Goal: Task Accomplishment & Management: Manage account settings

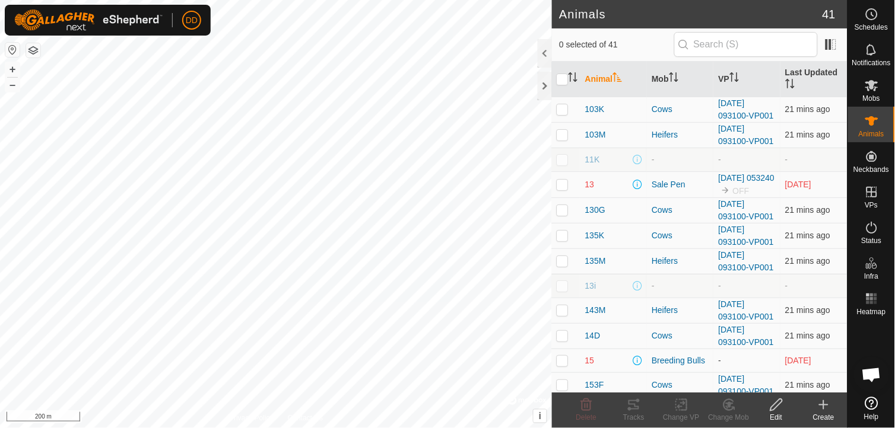
click at [544, 91] on div at bounding box center [545, 86] width 14 height 28
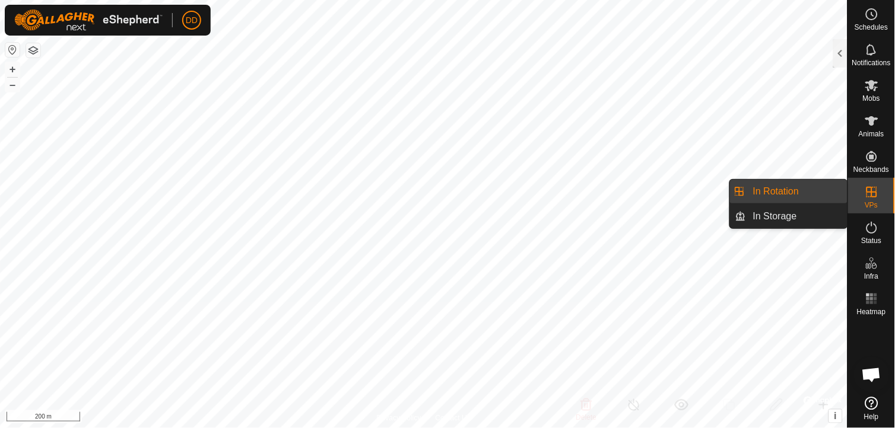
click at [871, 196] on icon at bounding box center [871, 192] width 11 height 11
click at [796, 190] on link "In Rotation" at bounding box center [796, 192] width 101 height 24
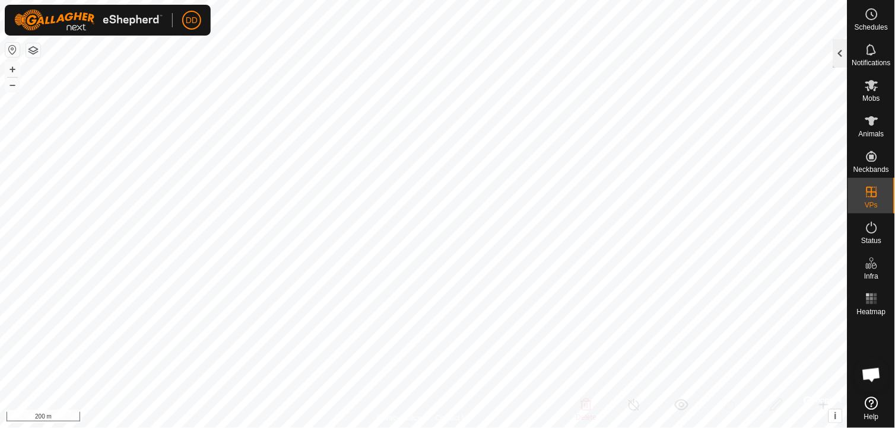
click at [841, 54] on div at bounding box center [840, 53] width 14 height 28
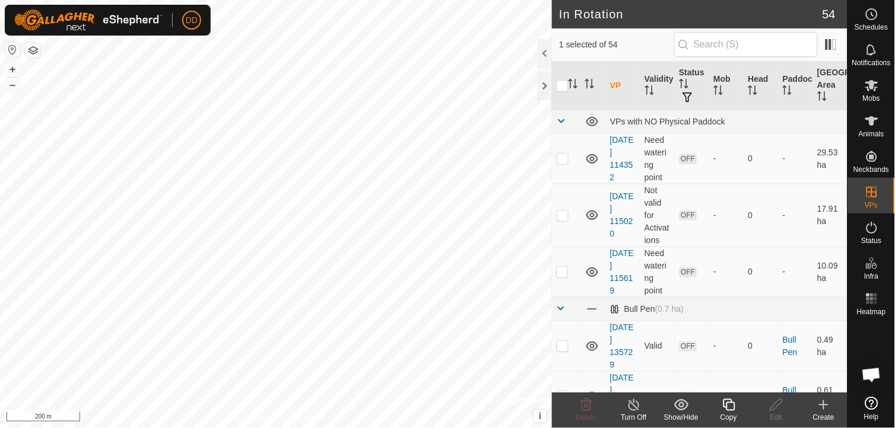
click at [731, 405] on icon at bounding box center [729, 405] width 15 height 14
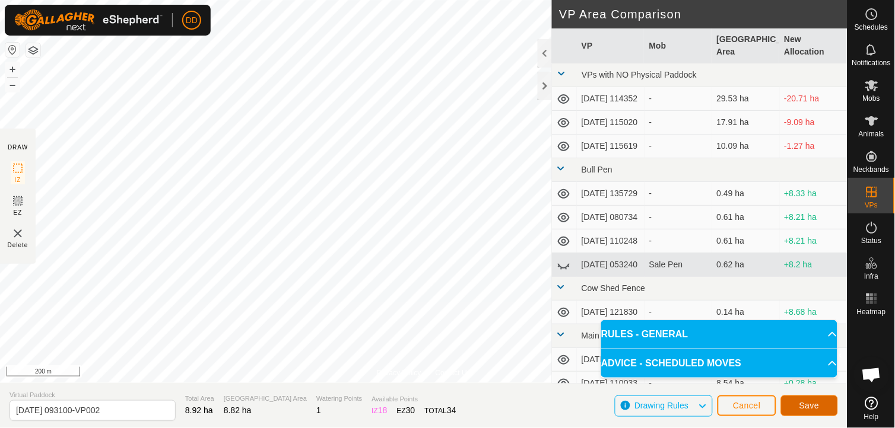
click at [804, 406] on span "Save" at bounding box center [809, 405] width 20 height 9
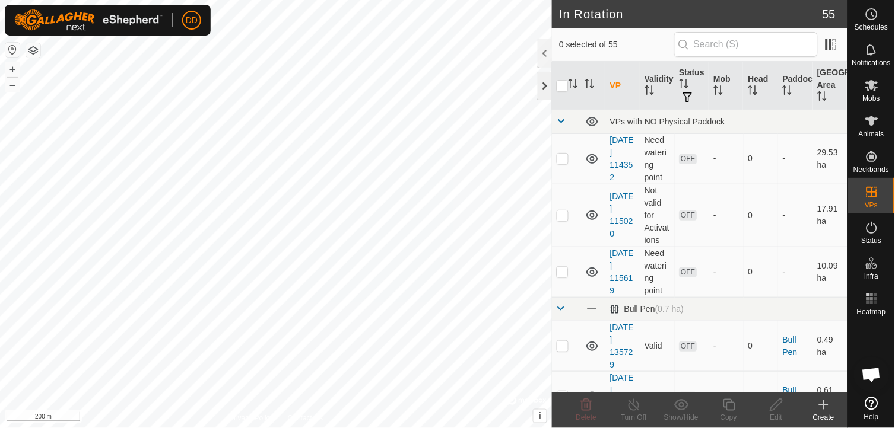
click at [542, 85] on div at bounding box center [545, 86] width 14 height 28
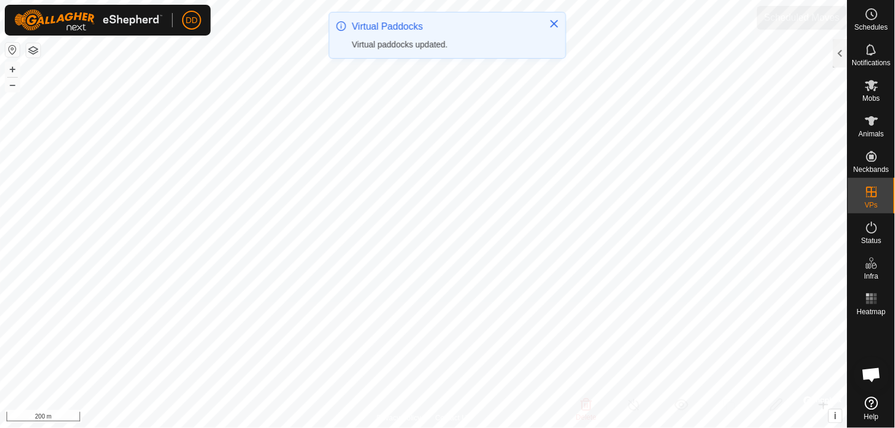
click at [879, 18] on es-schedule-vp-svg-icon at bounding box center [871, 14] width 21 height 19
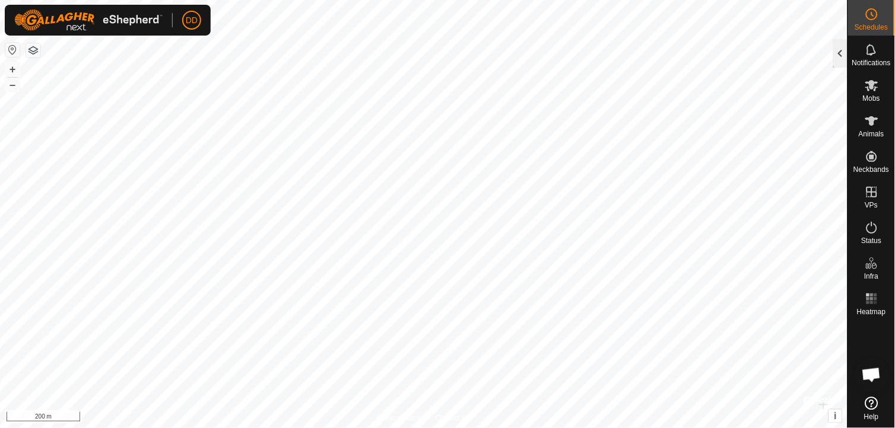
click at [840, 48] on div at bounding box center [840, 53] width 14 height 28
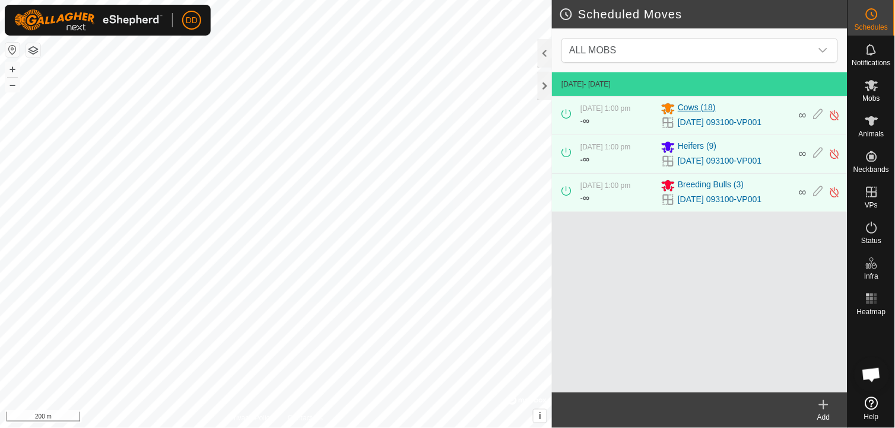
click at [689, 106] on span "Cows (18)" at bounding box center [697, 108] width 38 height 14
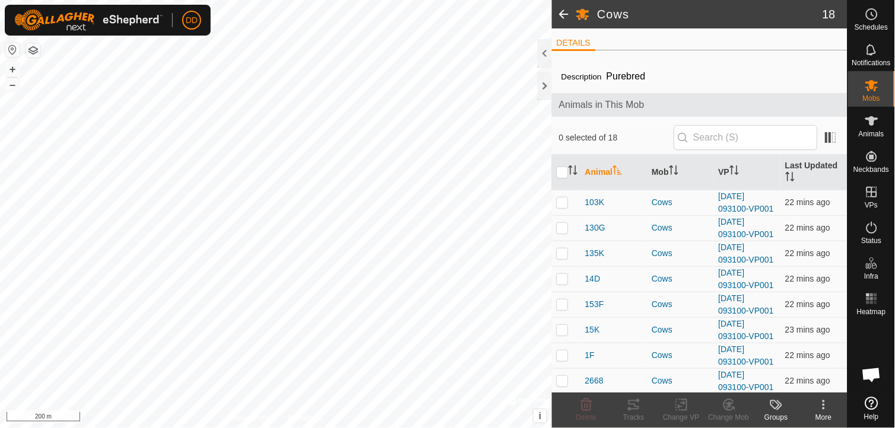
click at [566, 17] on span at bounding box center [564, 14] width 24 height 28
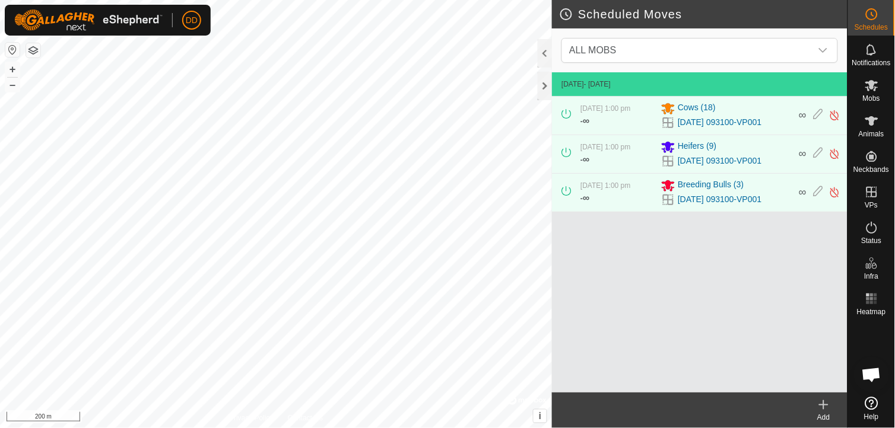
click at [827, 406] on icon at bounding box center [824, 405] width 14 height 14
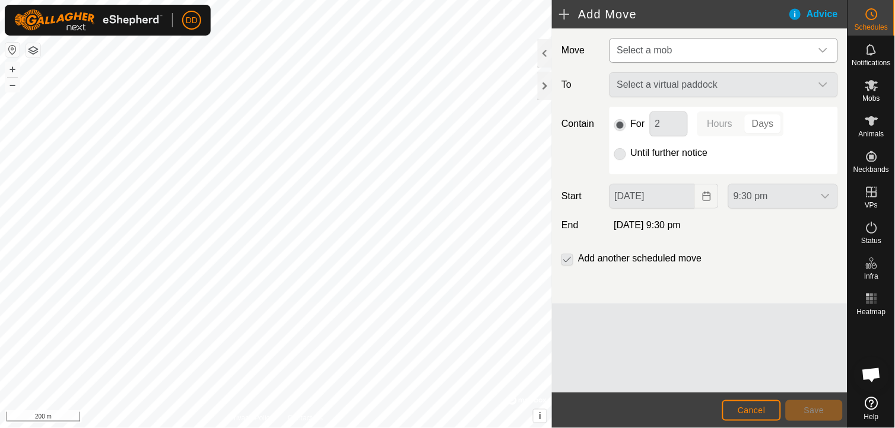
click at [825, 49] on icon "dropdown trigger" at bounding box center [822, 50] width 9 height 9
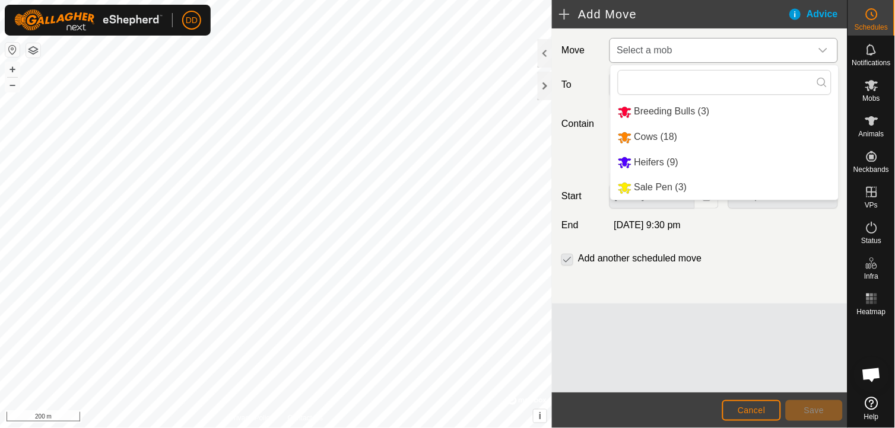
click at [675, 133] on li "Cows (18)" at bounding box center [725, 137] width 228 height 24
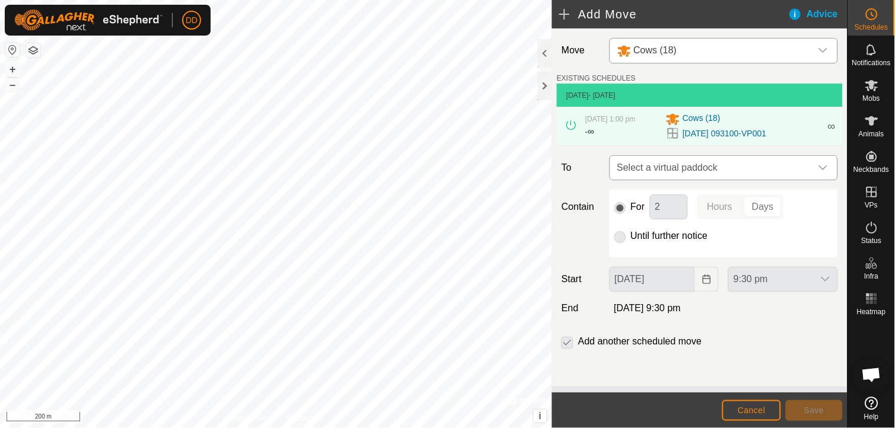
click at [824, 170] on icon "dropdown trigger" at bounding box center [822, 167] width 9 height 9
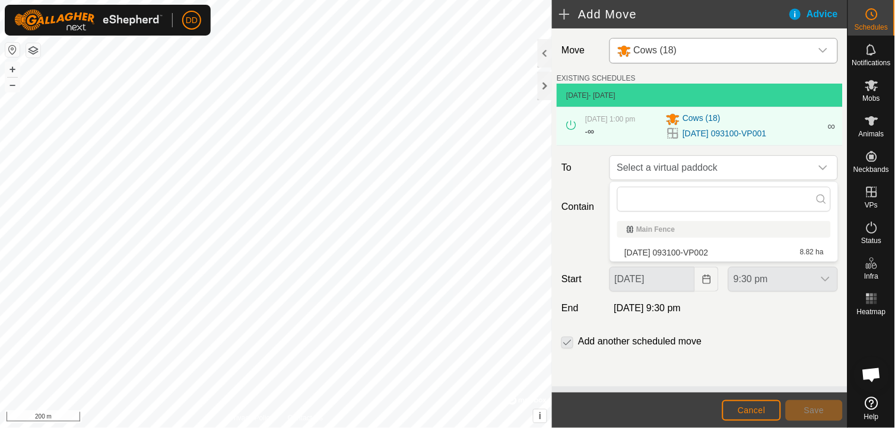
click at [717, 253] on li "2025-09-07 093100-VP002 8.82 ha" at bounding box center [724, 253] width 214 height 18
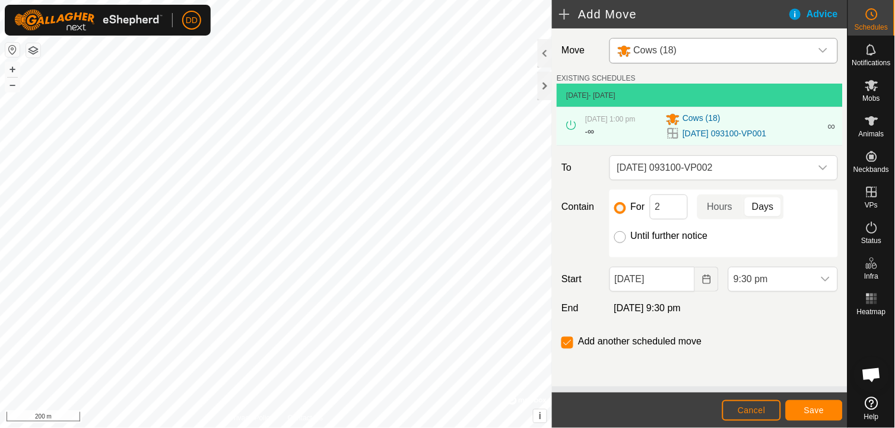
click at [617, 238] on input "Until further notice" at bounding box center [620, 237] width 12 height 12
radio input "true"
checkbox input "false"
click at [810, 414] on span "Save" at bounding box center [814, 410] width 20 height 9
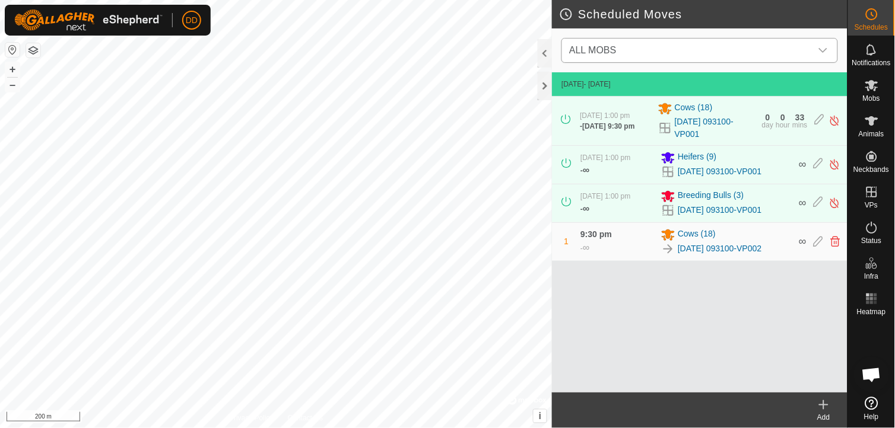
click at [826, 49] on icon "dropdown trigger" at bounding box center [823, 50] width 8 height 5
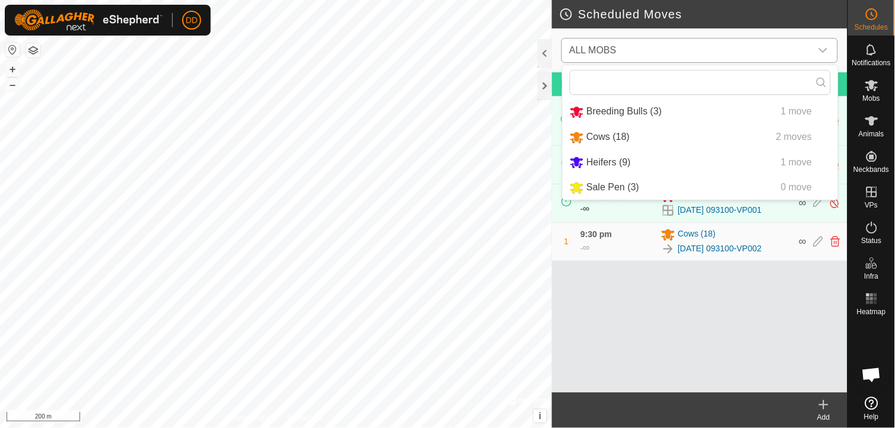
click at [633, 158] on li "Heifers (9) 1 move" at bounding box center [700, 163] width 275 height 24
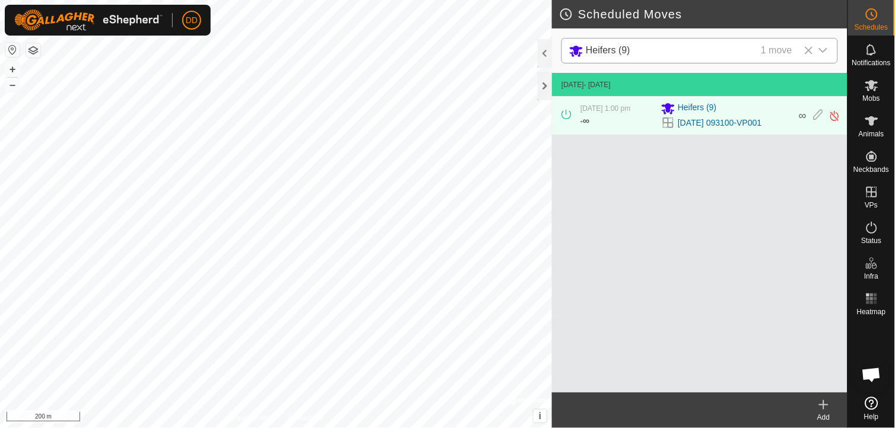
click at [827, 401] on icon at bounding box center [824, 405] width 14 height 14
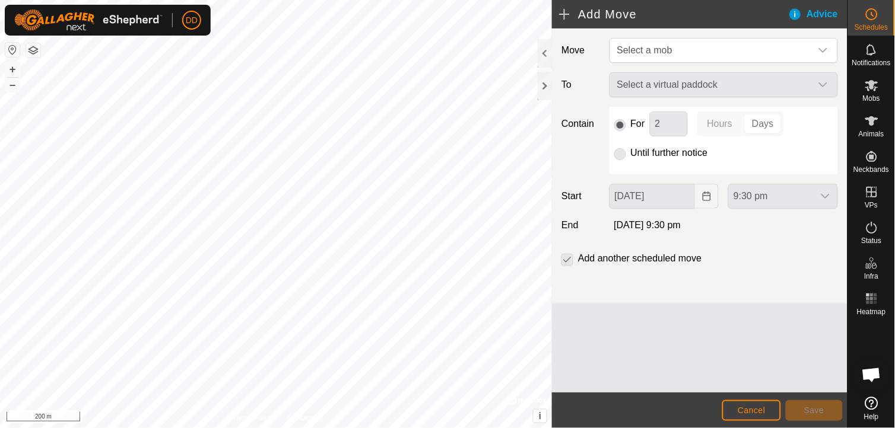
click at [828, 81] on div "Select a virtual paddock" at bounding box center [724, 84] width 238 height 25
click at [828, 87] on div "Select a virtual paddock" at bounding box center [724, 84] width 238 height 25
click at [824, 87] on div "Select a virtual paddock" at bounding box center [724, 84] width 238 height 25
click at [823, 85] on div "Select a virtual paddock" at bounding box center [724, 84] width 238 height 25
click at [821, 50] on icon "dropdown trigger" at bounding box center [823, 50] width 8 height 5
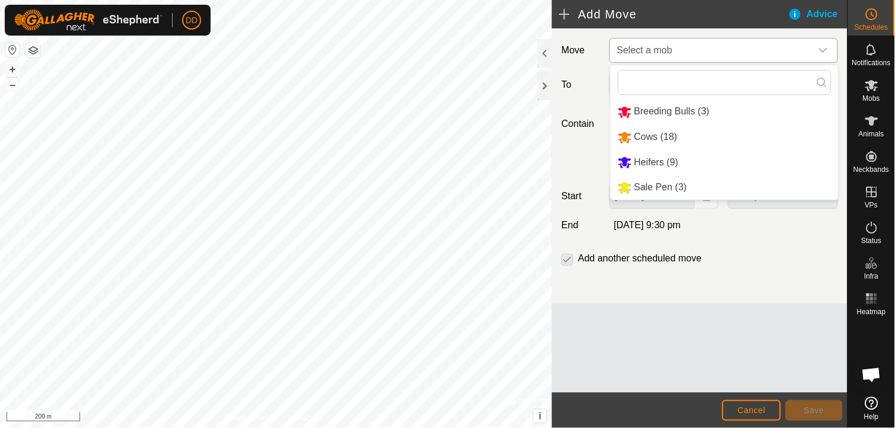
click at [684, 158] on li "Heifers (9)" at bounding box center [725, 163] width 228 height 24
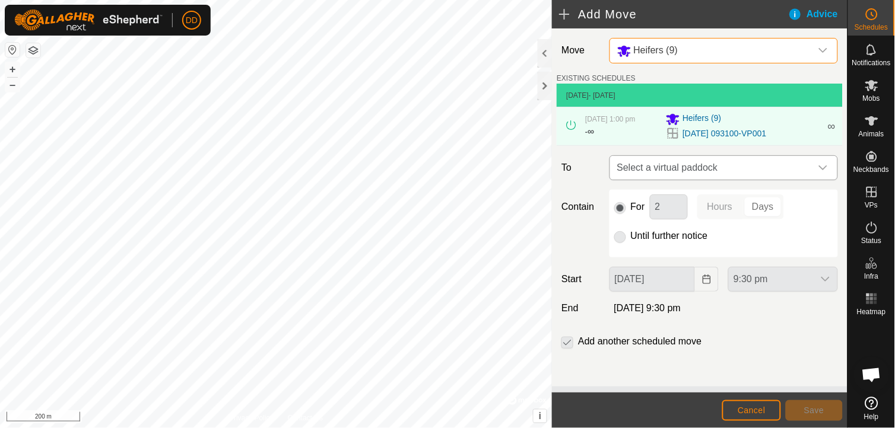
click at [827, 169] on icon "dropdown trigger" at bounding box center [822, 167] width 9 height 9
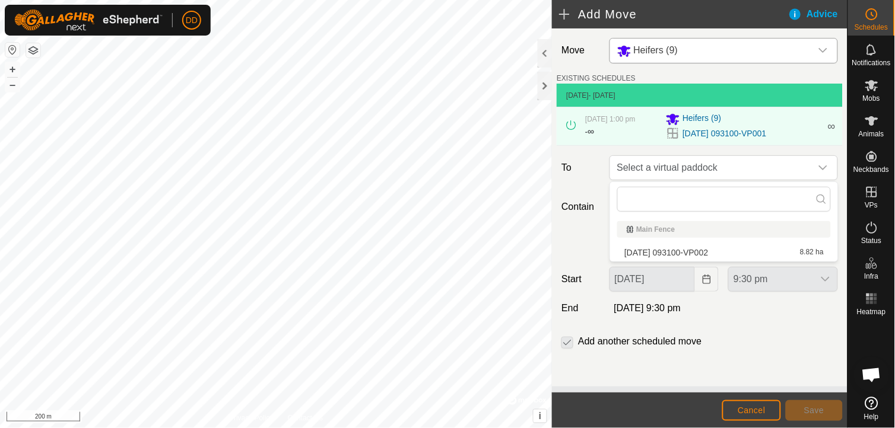
click at [723, 253] on li "2025-09-07 093100-VP002 8.82 ha" at bounding box center [724, 253] width 214 height 18
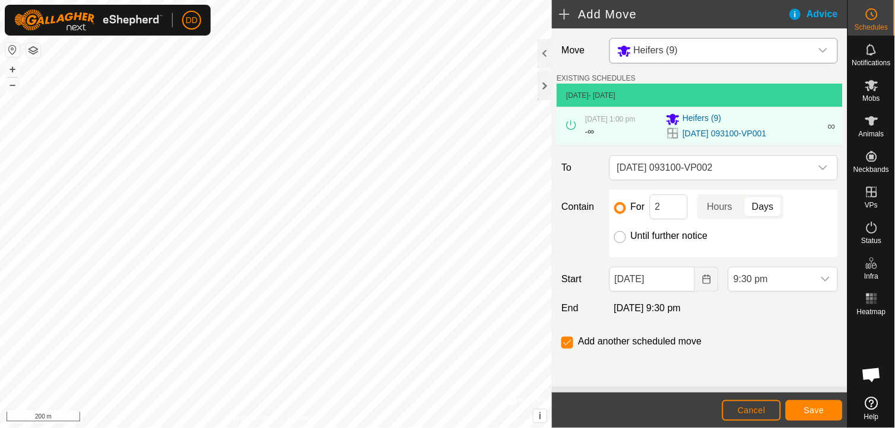
click at [618, 239] on input "Until further notice" at bounding box center [620, 237] width 12 height 12
radio input "true"
checkbox input "false"
click at [798, 409] on button "Save" at bounding box center [814, 411] width 57 height 21
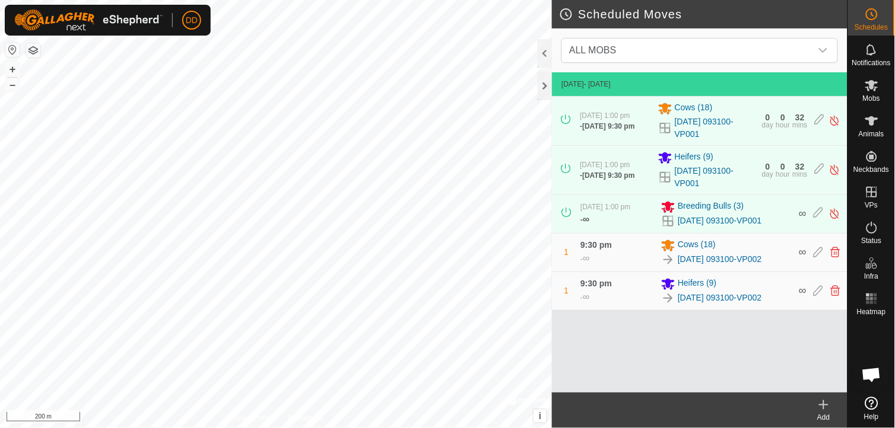
click at [822, 406] on icon at bounding box center [824, 405] width 14 height 14
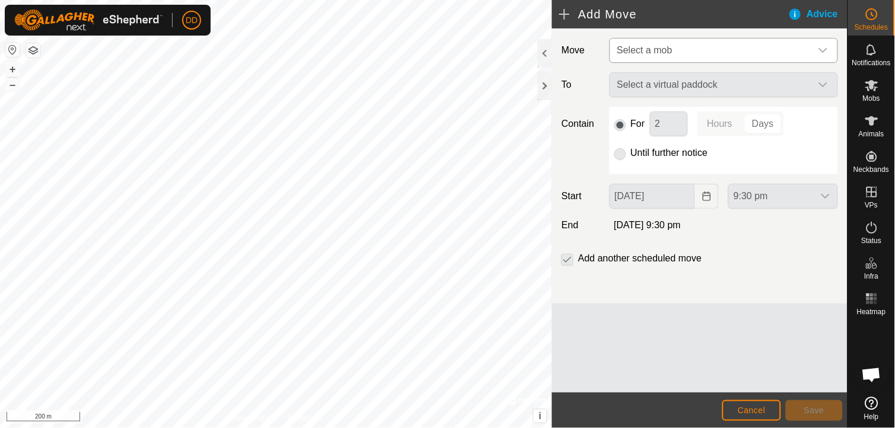
click at [825, 49] on icon "dropdown trigger" at bounding box center [822, 50] width 9 height 9
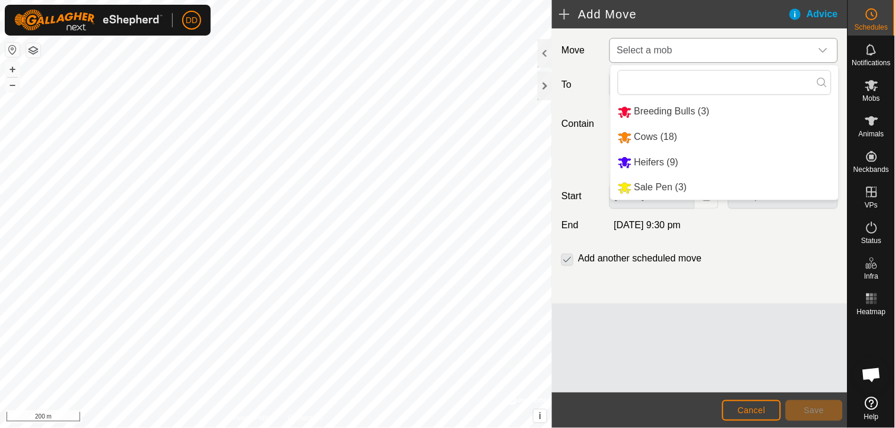
click at [680, 109] on li "Breeding Bulls (3)" at bounding box center [725, 112] width 228 height 24
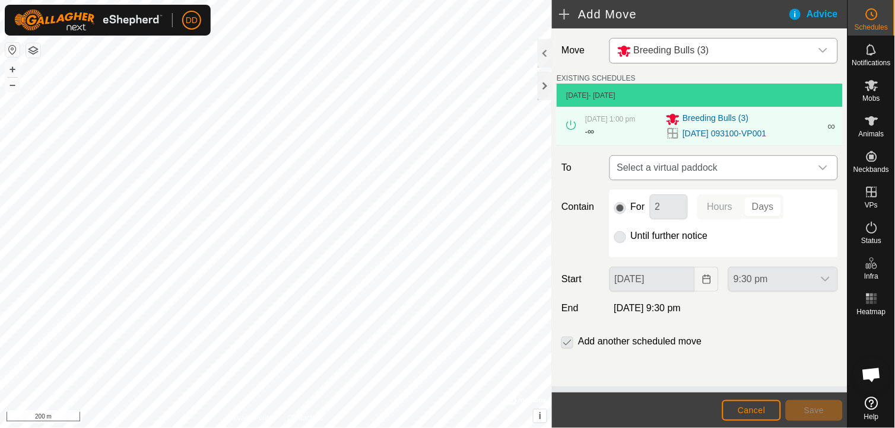
click at [828, 172] on div "dropdown trigger" at bounding box center [823, 168] width 24 height 24
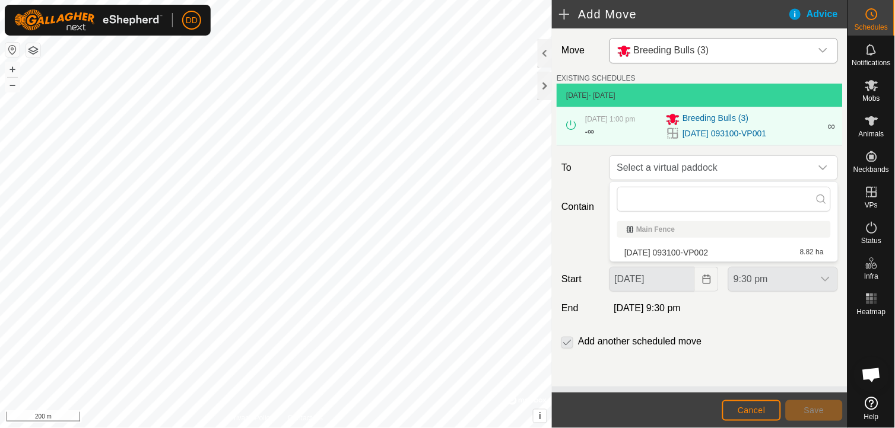
click at [743, 253] on li "2025-09-07 093100-VP002 8.82 ha" at bounding box center [724, 253] width 214 height 18
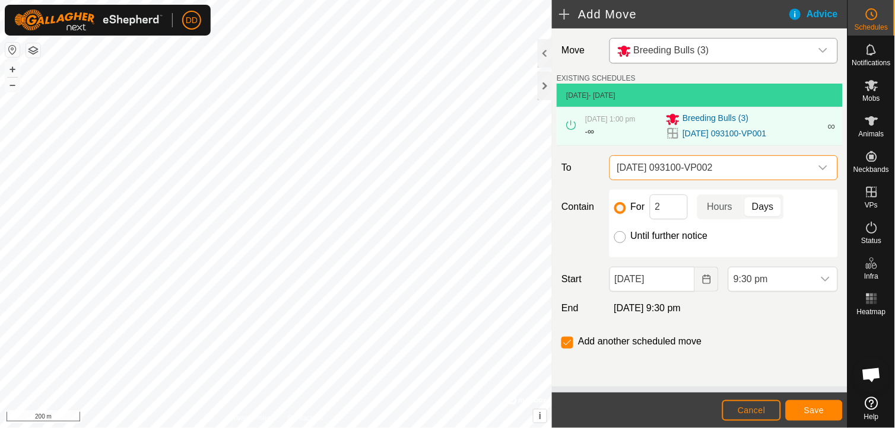
click at [624, 242] on input "Until further notice" at bounding box center [620, 237] width 12 height 12
radio input "true"
checkbox input "false"
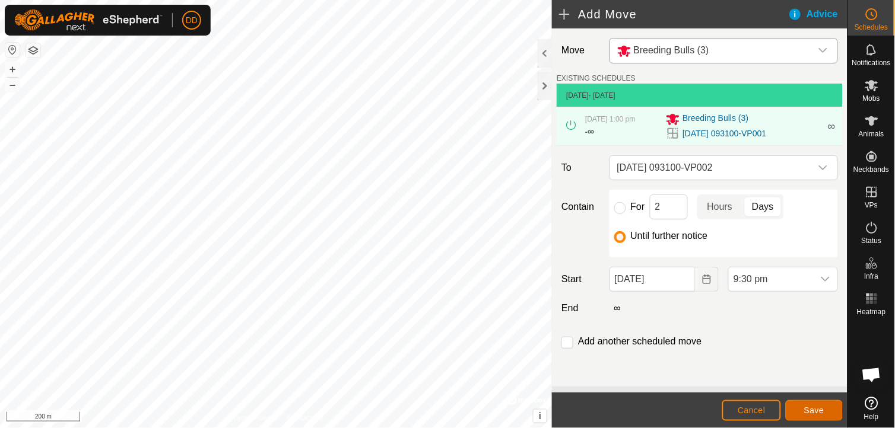
click at [814, 407] on span "Save" at bounding box center [814, 410] width 20 height 9
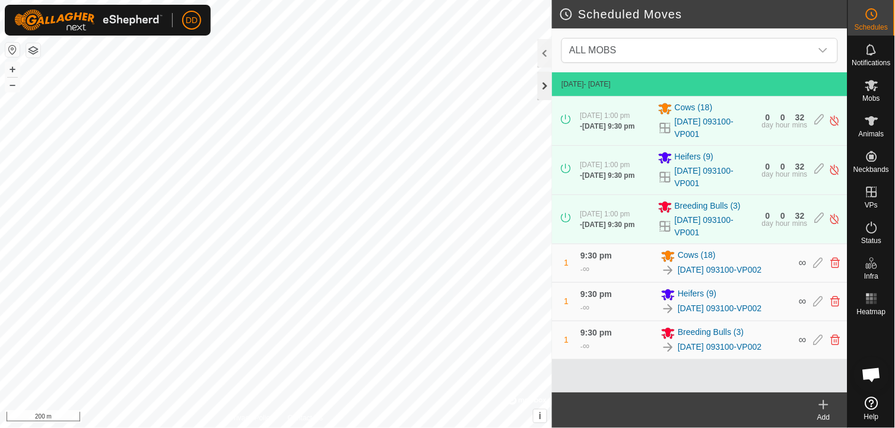
click at [546, 87] on div at bounding box center [545, 86] width 14 height 28
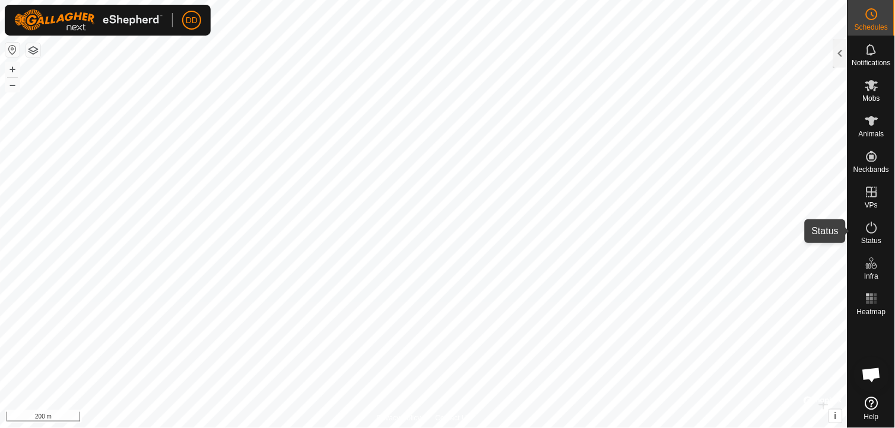
click at [863, 234] on es-activation-svg-icon at bounding box center [871, 227] width 21 height 19
click at [841, 58] on div at bounding box center [840, 53] width 14 height 28
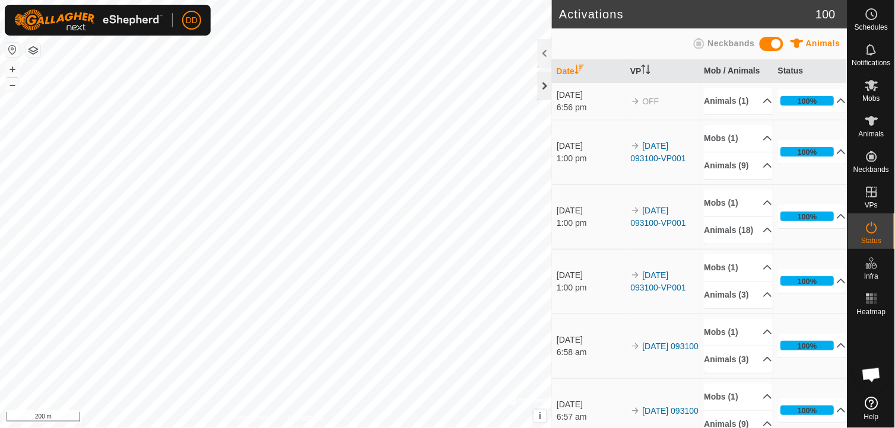
click at [546, 81] on div at bounding box center [545, 86] width 14 height 28
